Goal: Task Accomplishment & Management: Manage account settings

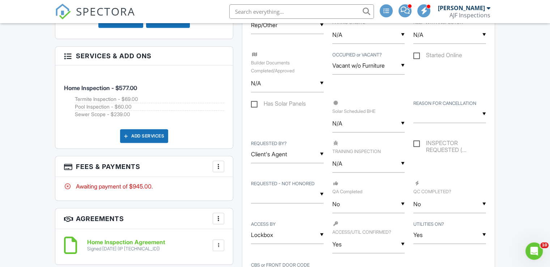
scroll to position [537, 0]
